Goal: Task Accomplishment & Management: Use online tool/utility

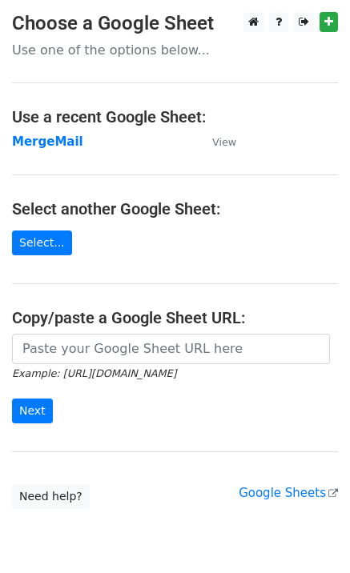
click at [57, 148] on strong "MergeMail" at bounding box center [47, 141] width 71 height 14
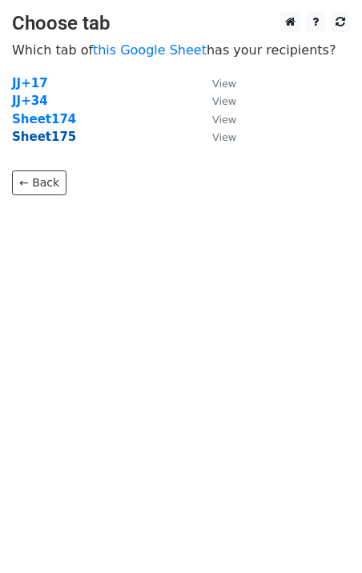
click at [51, 142] on strong "Sheet175" at bounding box center [44, 137] width 64 height 14
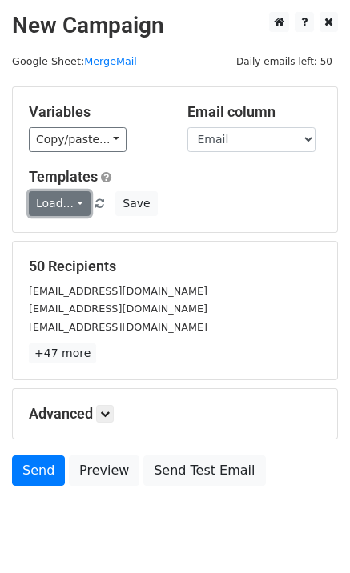
click at [62, 193] on link "Load..." at bounding box center [60, 203] width 62 height 25
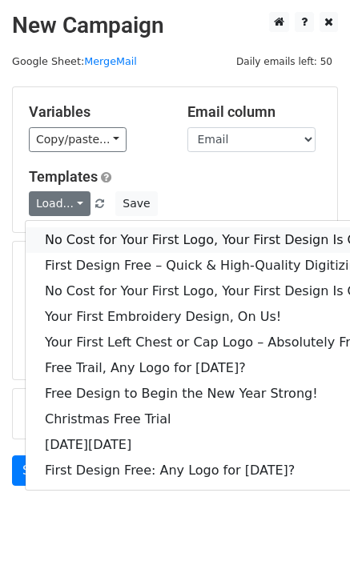
click at [77, 236] on link "No Cost for Your First Logo, Your First Design Is On Us!" at bounding box center [218, 240] width 384 height 26
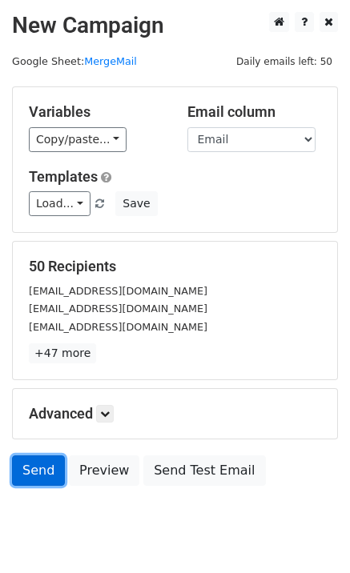
click at [38, 468] on link "Send" at bounding box center [38, 470] width 53 height 30
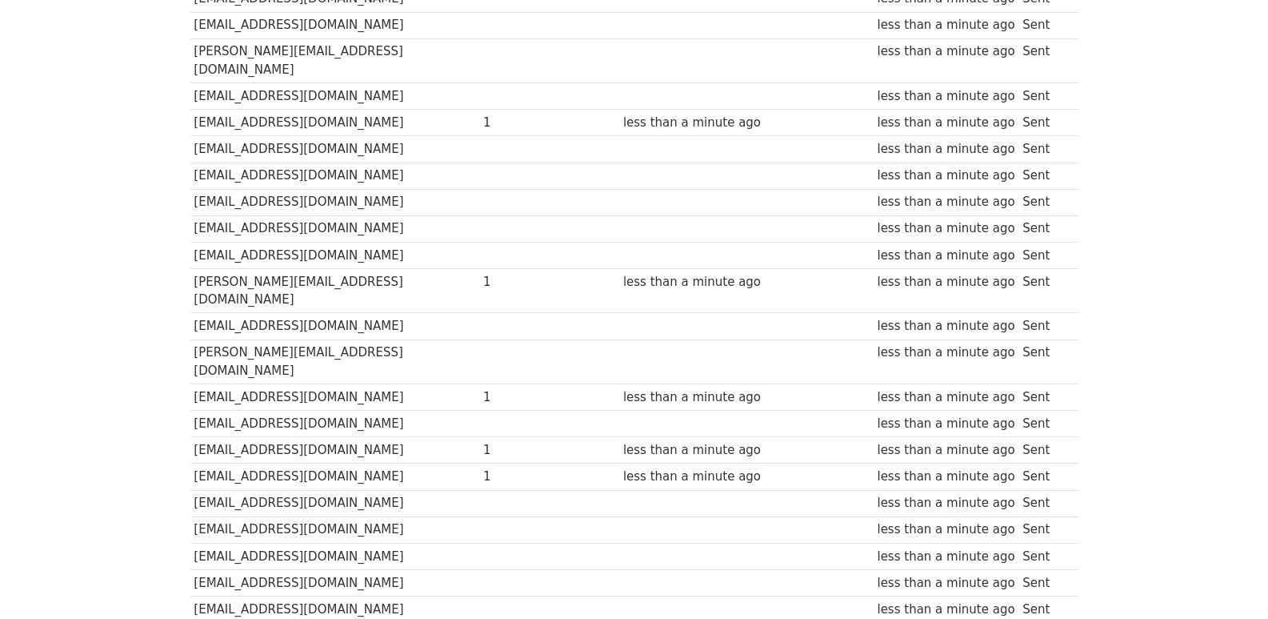
scroll to position [1114, 0]
